Goal: Navigation & Orientation: Find specific page/section

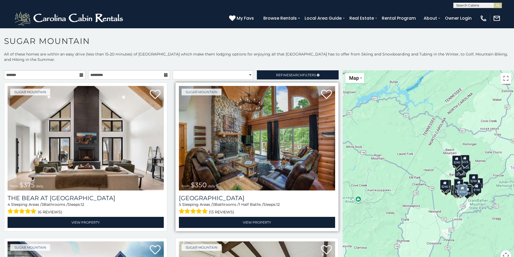
scroll to position [54, 0]
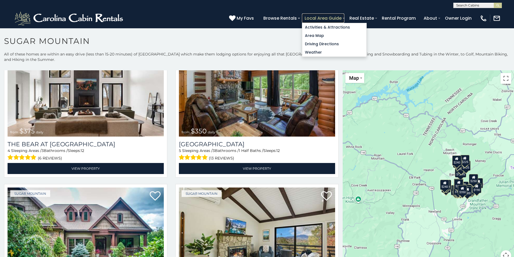
click at [311, 15] on link "Local Area Guide" at bounding box center [323, 17] width 42 height 9
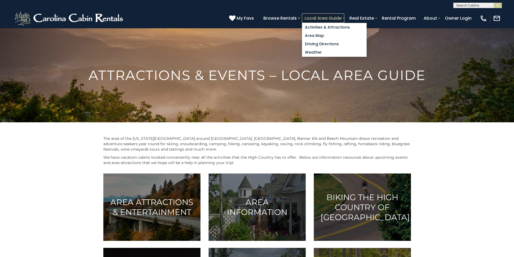
click at [328, 15] on link "Local Area Guide" at bounding box center [323, 17] width 42 height 9
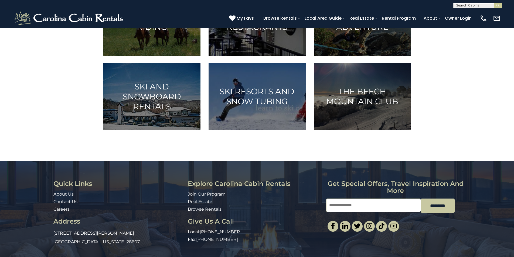
scroll to position [351, 0]
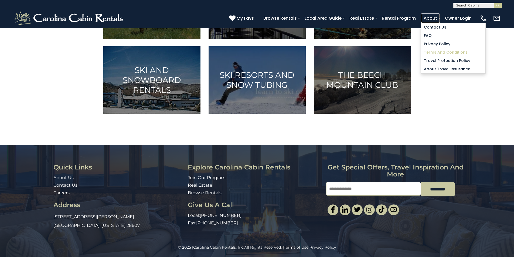
click at [430, 19] on link "About" at bounding box center [430, 17] width 19 height 9
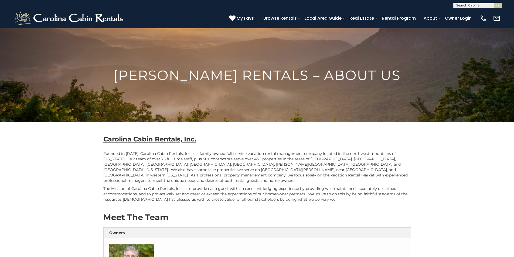
scroll to position [27, 0]
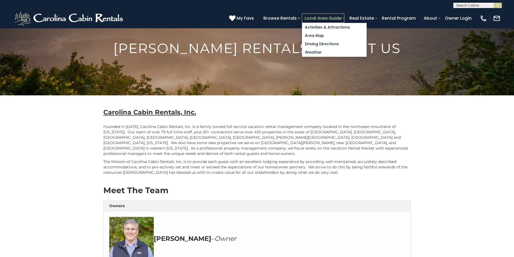
click at [306, 21] on link "Local Area Guide" at bounding box center [323, 17] width 42 height 9
